Goal: Complete application form

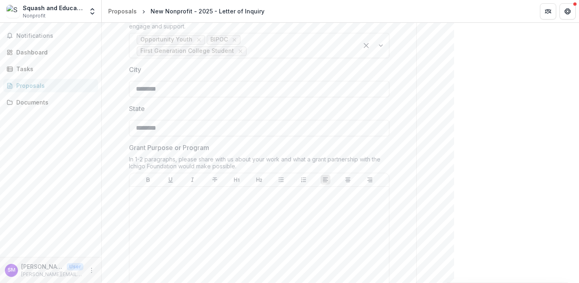
scroll to position [652, 0]
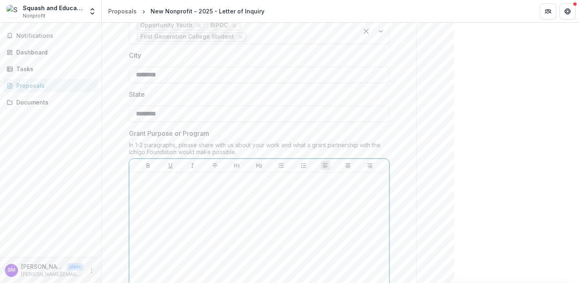
click at [266, 189] on div at bounding box center [259, 237] width 253 height 122
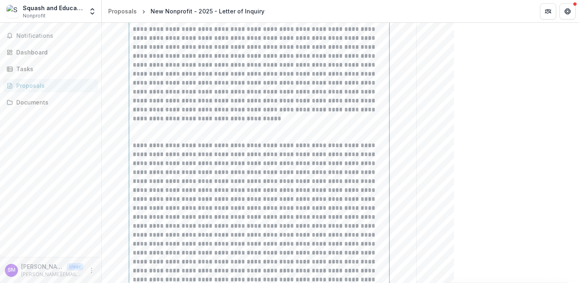
scroll to position [743, 0]
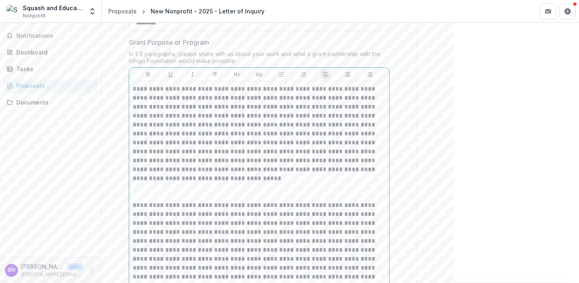
click at [274, 183] on p at bounding box center [259, 192] width 253 height 18
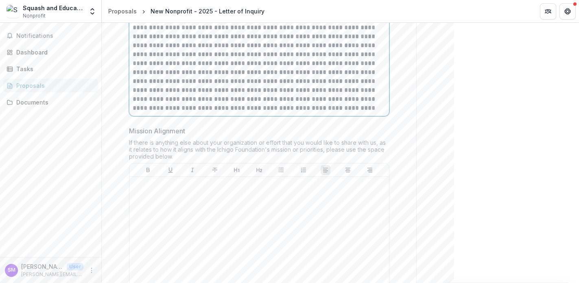
scroll to position [1014, 0]
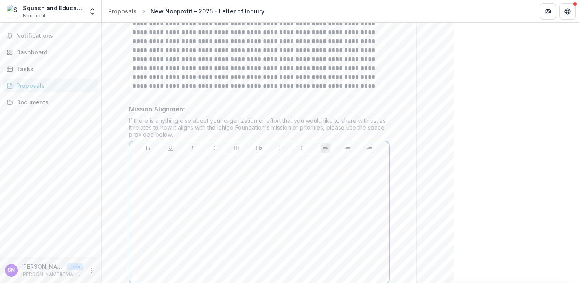
click at [304, 163] on div at bounding box center [259, 219] width 253 height 122
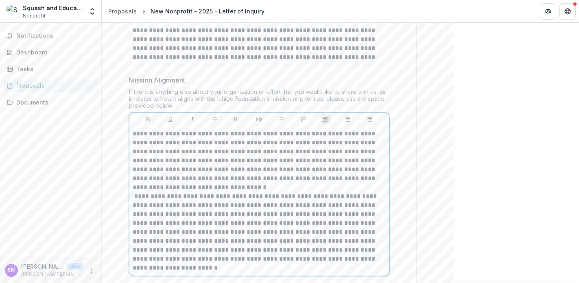
scroll to position [1067, 0]
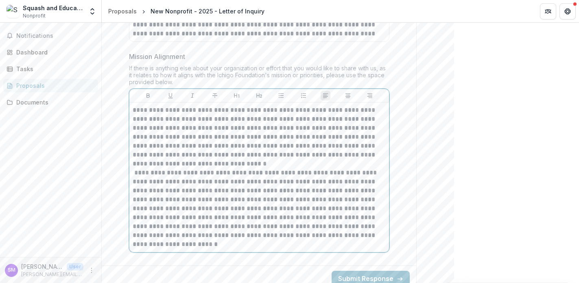
click at [134, 168] on p "**********" at bounding box center [259, 208] width 253 height 81
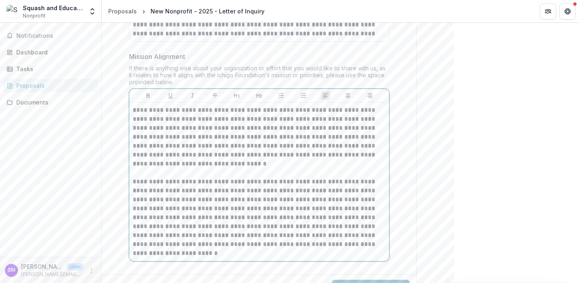
scroll to position [1076, 0]
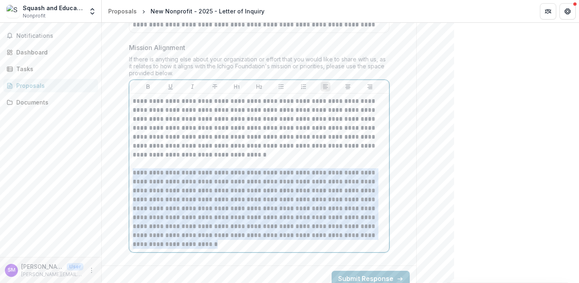
drag, startPoint x: 193, startPoint y: 236, endPoint x: 121, endPoint y: 162, distance: 103.0
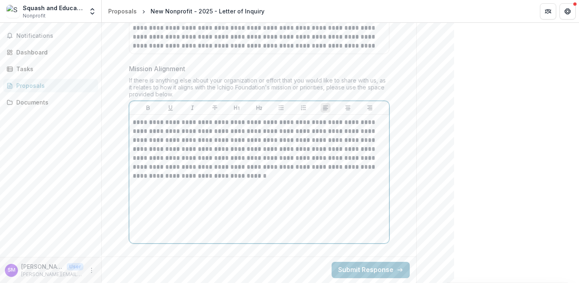
scroll to position [1046, 0]
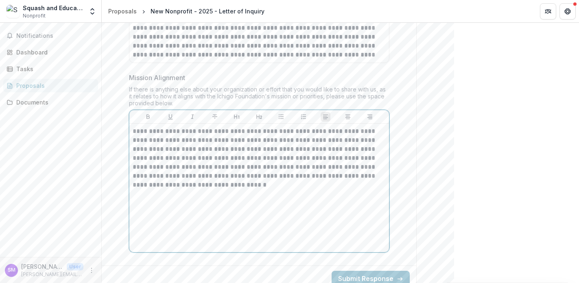
click at [133, 127] on p "**********" at bounding box center [259, 158] width 253 height 63
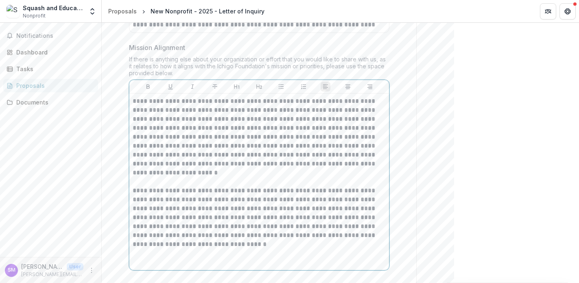
click at [240, 115] on p "**********" at bounding box center [259, 137] width 253 height 81
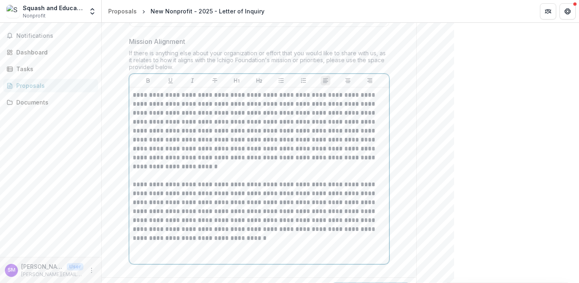
scroll to position [1090, 0]
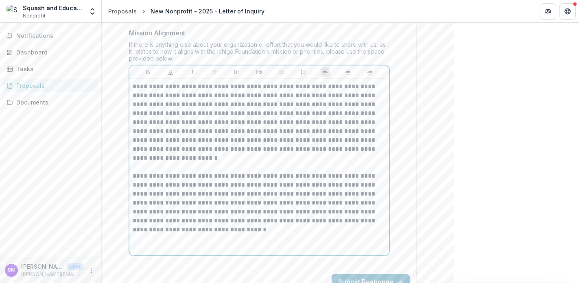
click at [251, 234] on p at bounding box center [259, 238] width 253 height 9
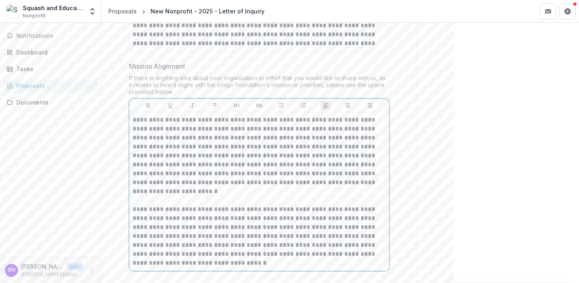
scroll to position [1076, 0]
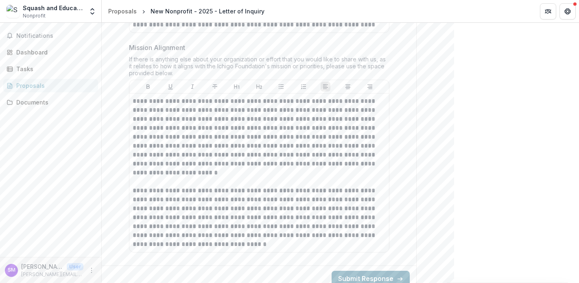
click at [381, 271] on button "Submit Response" at bounding box center [370, 279] width 78 height 16
click at [312, 177] on p at bounding box center [259, 181] width 253 height 9
click at [377, 271] on button "Submit Response" at bounding box center [370, 279] width 78 height 16
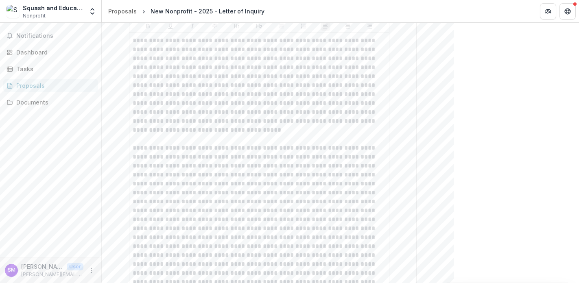
scroll to position [3, 0]
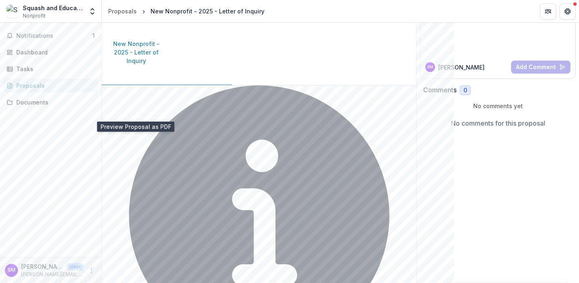
scroll to position [0, 0]
